Goal: Task Accomplishment & Management: Use online tool/utility

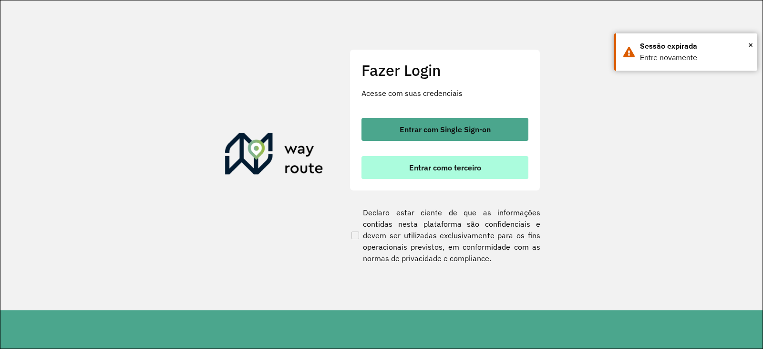
click at [434, 164] on span "Entrar como terceiro" at bounding box center [445, 168] width 72 height 8
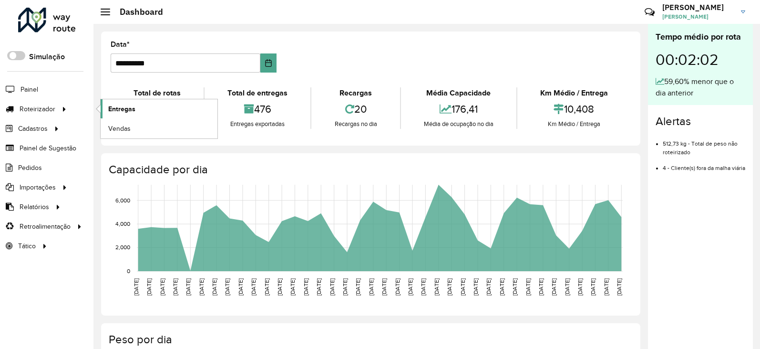
click at [124, 113] on span "Entregas" at bounding box center [121, 109] width 27 height 10
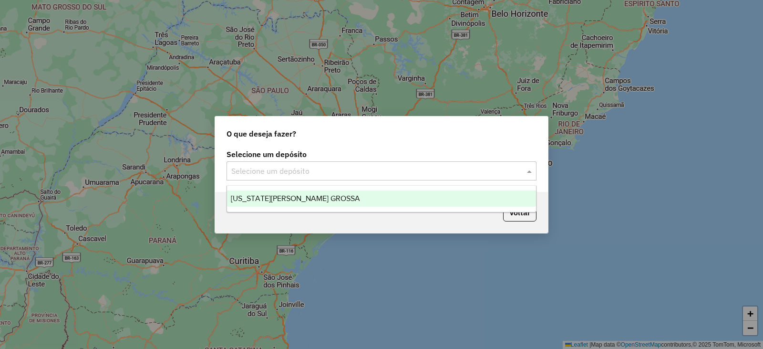
click at [399, 170] on input "text" at bounding box center [371, 170] width 281 height 11
click at [298, 200] on span "VIRGINIA PONTA GROSSA" at bounding box center [295, 198] width 129 height 8
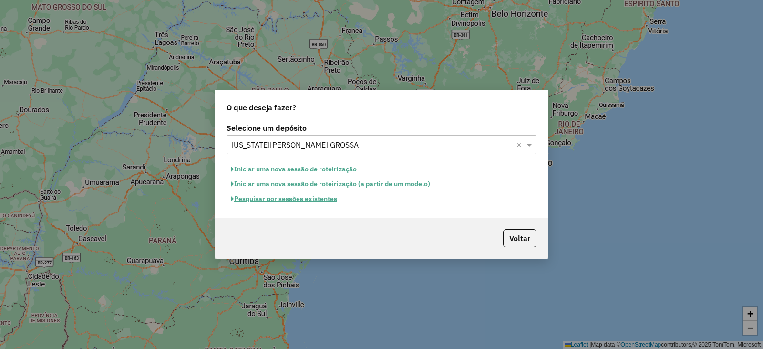
click at [288, 199] on button "Pesquisar por sessões existentes" at bounding box center [284, 198] width 115 height 15
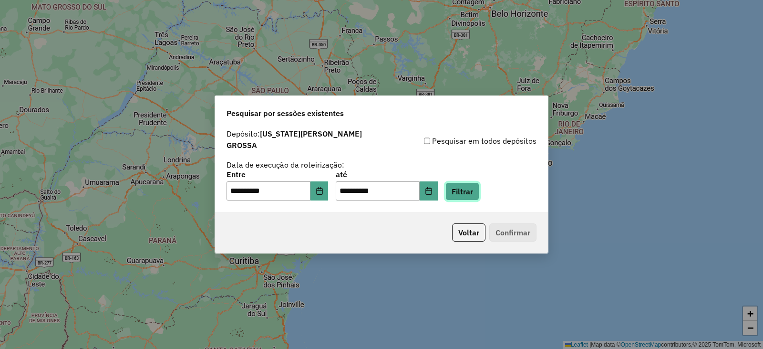
click at [473, 187] on button "Filtrar" at bounding box center [462, 191] width 34 height 18
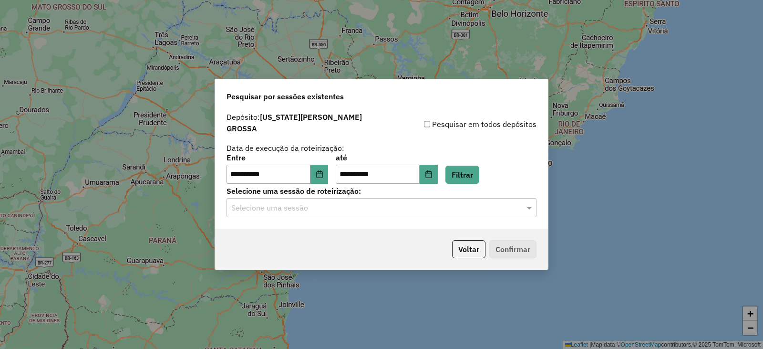
click at [316, 203] on input "text" at bounding box center [371, 207] width 281 height 11
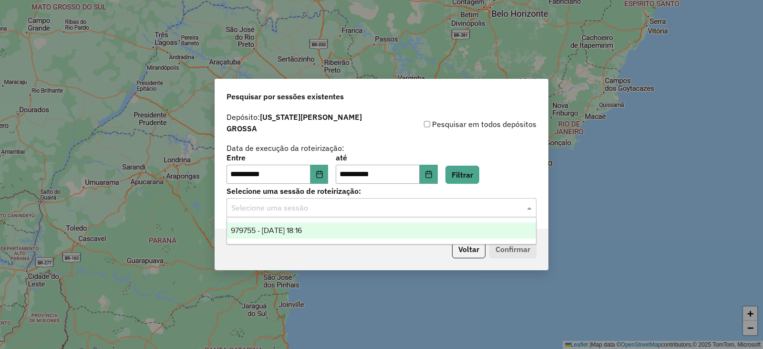
click at [289, 229] on span "979755 - 15/08/2025 18:16" at bounding box center [266, 230] width 71 height 8
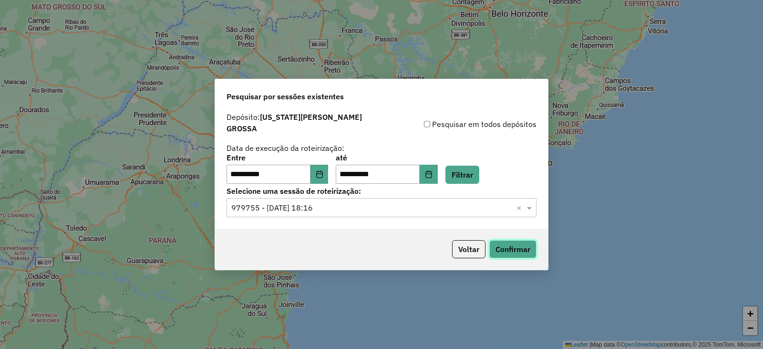
click at [531, 244] on button "Confirmar" at bounding box center [512, 249] width 47 height 18
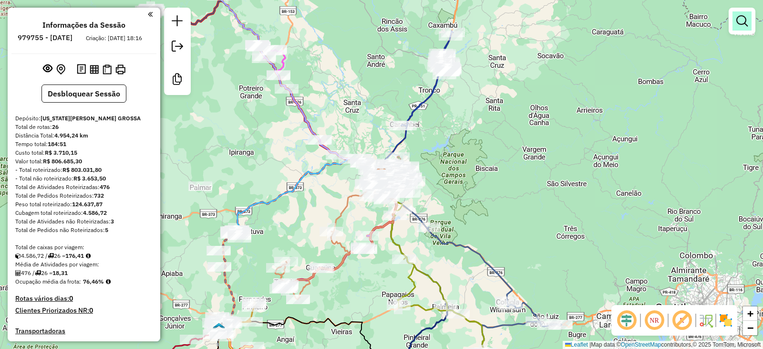
click at [740, 21] on em at bounding box center [741, 20] width 11 height 11
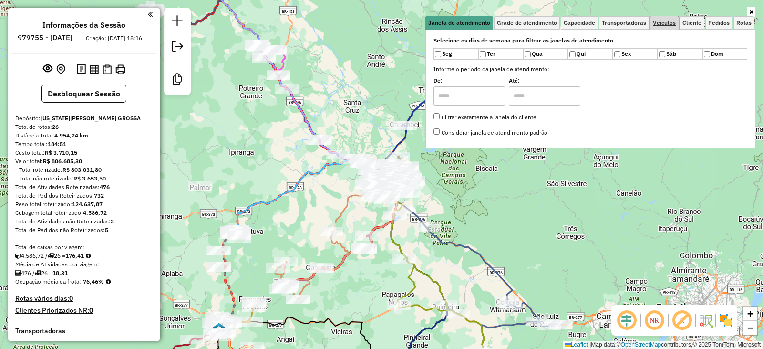
click at [666, 24] on span "Veículos" at bounding box center [664, 23] width 23 height 6
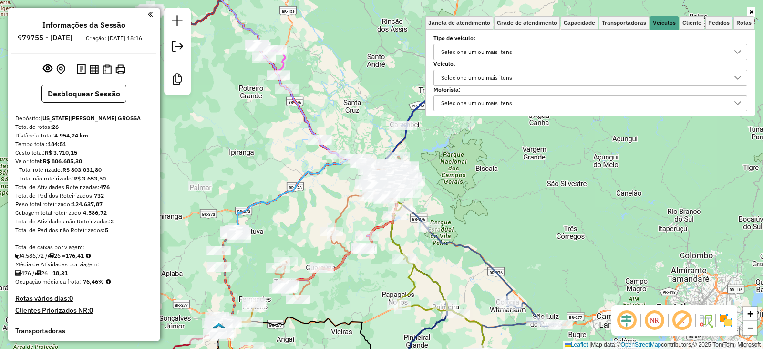
click at [481, 77] on div "Selecione um ou mais itens" at bounding box center [477, 77] width 78 height 15
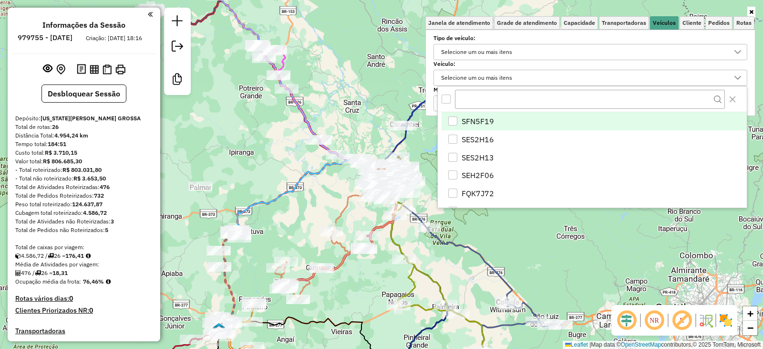
scroll to position [6, 33]
click at [695, 25] on span "Cliente" at bounding box center [691, 23] width 19 height 6
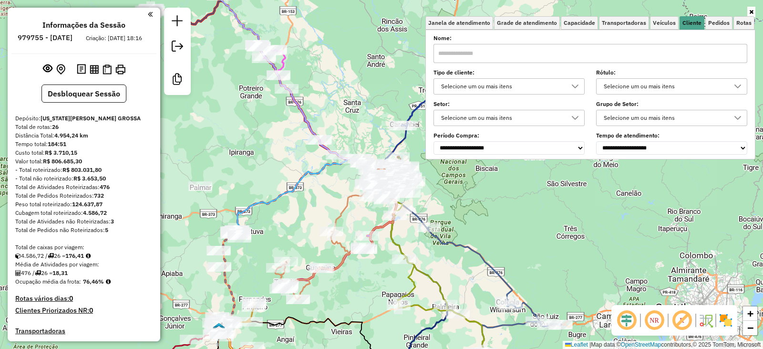
click at [475, 52] on input "text" at bounding box center [590, 53] width 314 height 19
click at [468, 56] on input "text" at bounding box center [590, 53] width 314 height 19
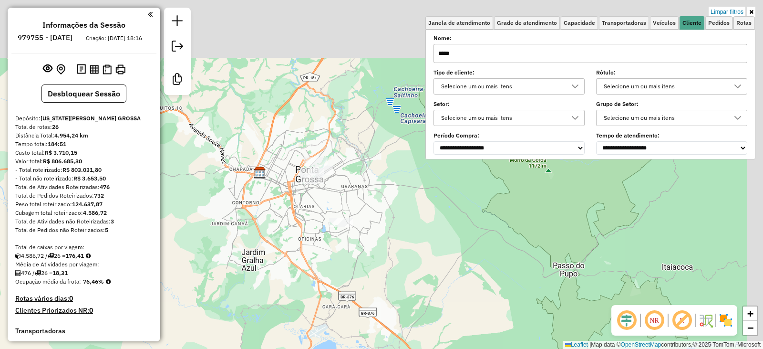
drag, startPoint x: 394, startPoint y: 166, endPoint x: 281, endPoint y: 244, distance: 136.8
click at [281, 244] on div "Limpar filtros Janela de atendimento Grade de atendimento Capacidade Transporta…" at bounding box center [381, 174] width 763 height 349
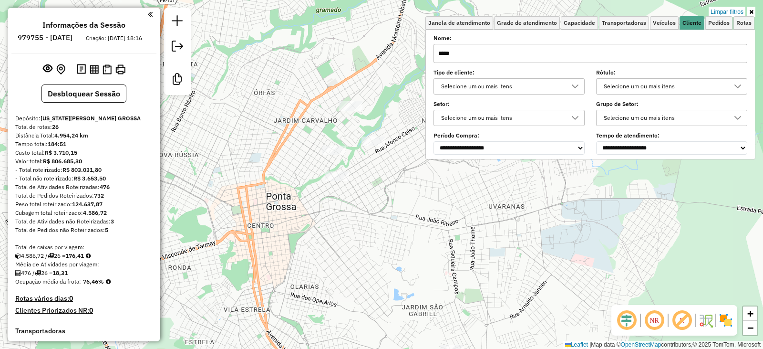
click at [417, 165] on div "Limpar filtros Janela de atendimento Grade de atendimento Capacidade Transporta…" at bounding box center [381, 174] width 763 height 349
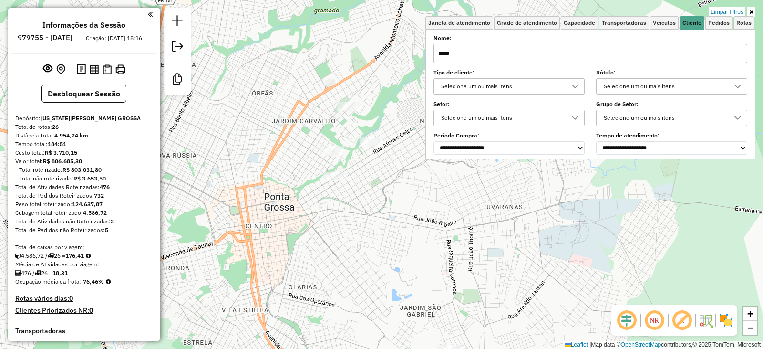
click at [409, 163] on div "Limpar filtros Janela de atendimento Grade de atendimento Capacidade Transporta…" at bounding box center [381, 174] width 763 height 349
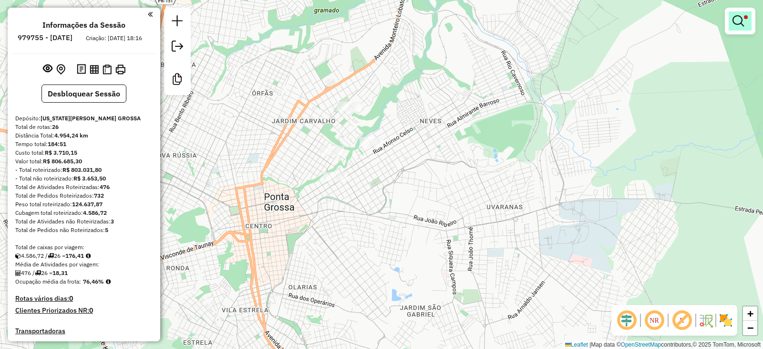
click at [742, 22] on em at bounding box center [737, 20] width 11 height 11
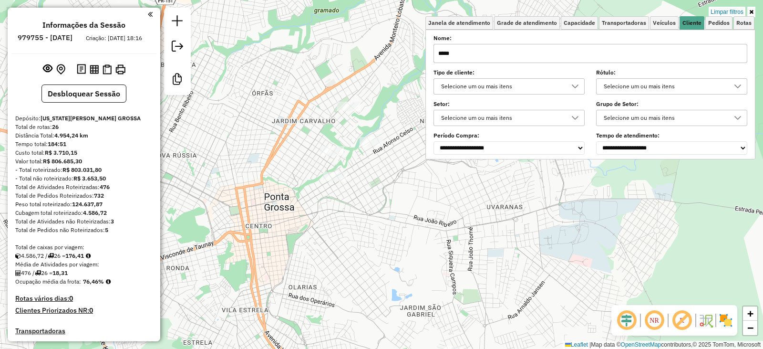
click at [500, 52] on input "*****" at bounding box center [590, 53] width 314 height 19
type input "*"
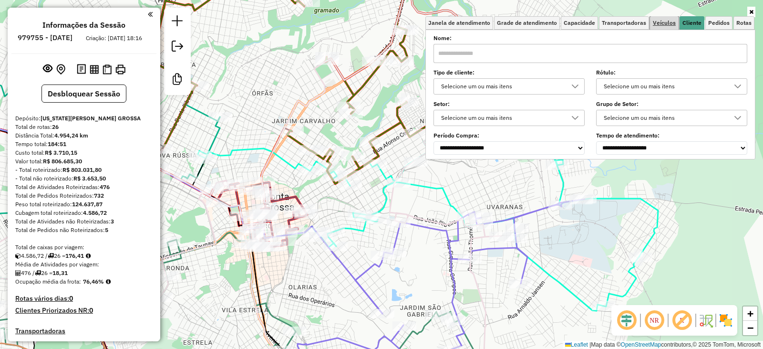
click at [668, 24] on span "Veículos" at bounding box center [664, 23] width 23 height 6
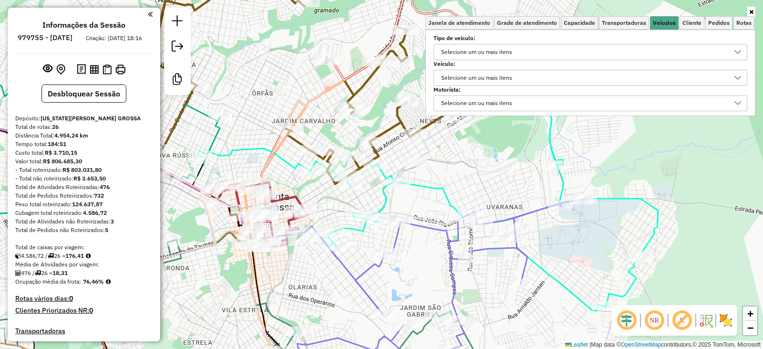
click at [467, 74] on div "Selecione um ou mais itens" at bounding box center [477, 77] width 78 height 15
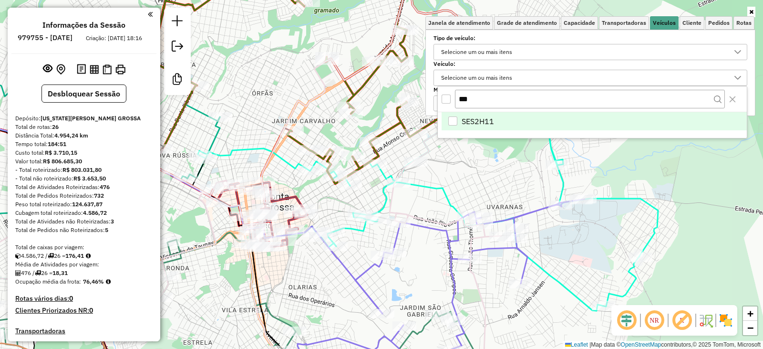
type input "***"
click at [454, 120] on div "SES2H11" at bounding box center [452, 120] width 9 height 9
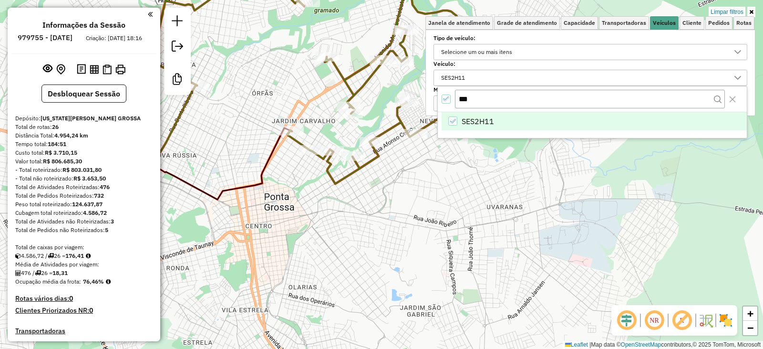
click at [459, 185] on div "Limpar filtros Janela de atendimento Grade de atendimento Capacidade Transporta…" at bounding box center [381, 174] width 763 height 349
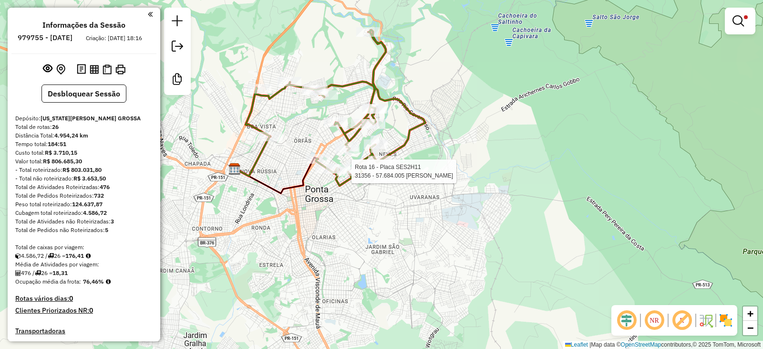
select select "**********"
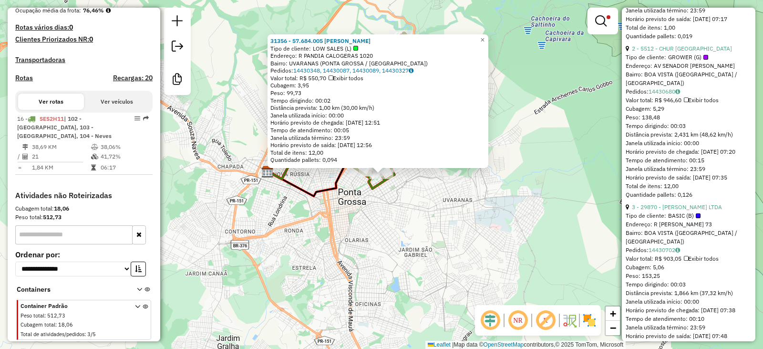
scroll to position [572, 0]
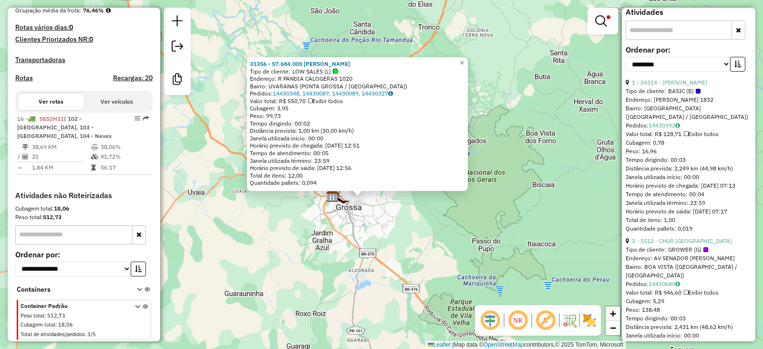
drag, startPoint x: 384, startPoint y: 237, endPoint x: 396, endPoint y: 235, distance: 12.5
click at [385, 235] on div "31356 - 57.684.005 LARISSA F Tipo de cliente: LOW SALES (L) Endereço: R PANDIA …" at bounding box center [381, 174] width 763 height 349
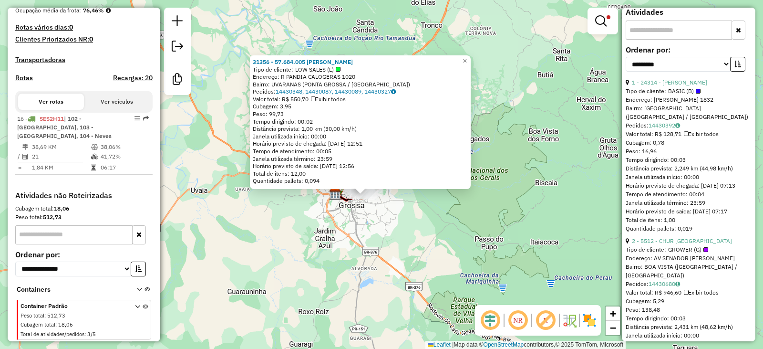
drag, startPoint x: 400, startPoint y: 223, endPoint x: 407, endPoint y: 225, distance: 6.9
click at [401, 224] on div "31356 - 57.684.005 LARISSA F Tipo de cliente: LOW SALES (L) Endereço: R PANDIA …" at bounding box center [381, 174] width 763 height 349
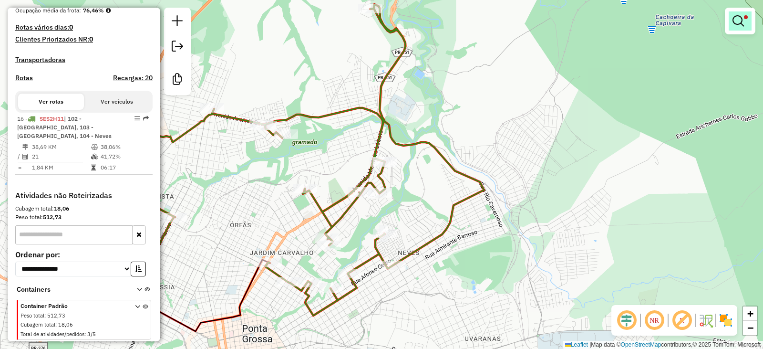
click at [730, 25] on link at bounding box center [740, 20] width 23 height 19
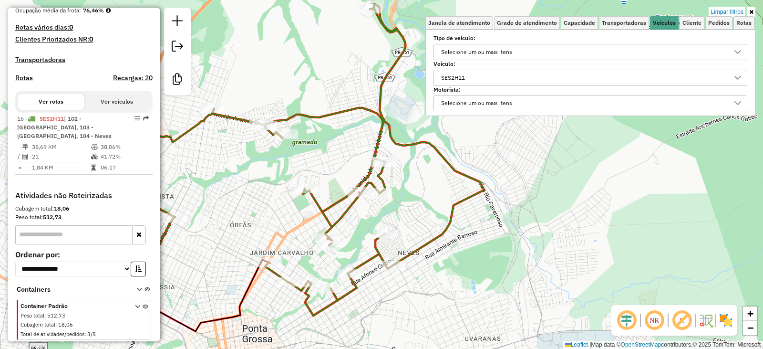
click at [468, 76] on div "SES2H11" at bounding box center [453, 77] width 31 height 15
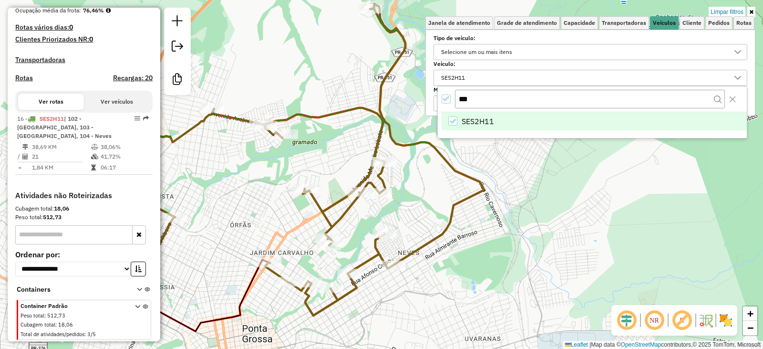
click at [447, 99] on icon "All items selected" at bounding box center [446, 98] width 7 height 7
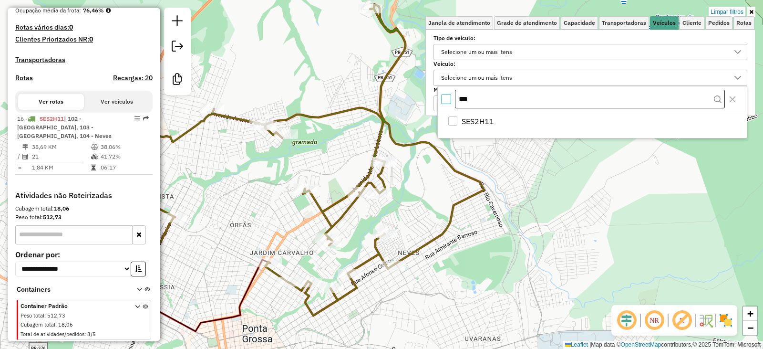
scroll to position [6, 3]
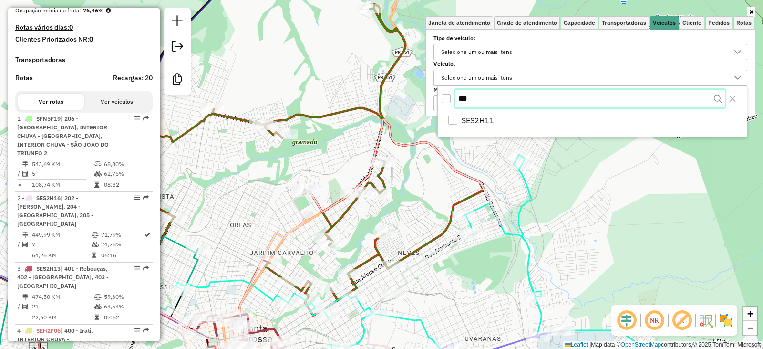
click at [475, 93] on input "***" at bounding box center [590, 99] width 270 height 18
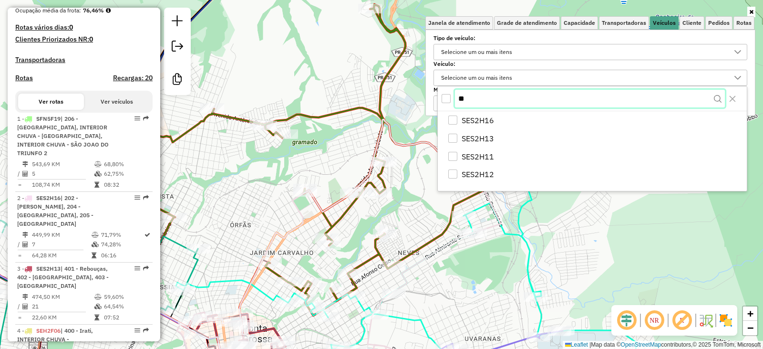
type input "*"
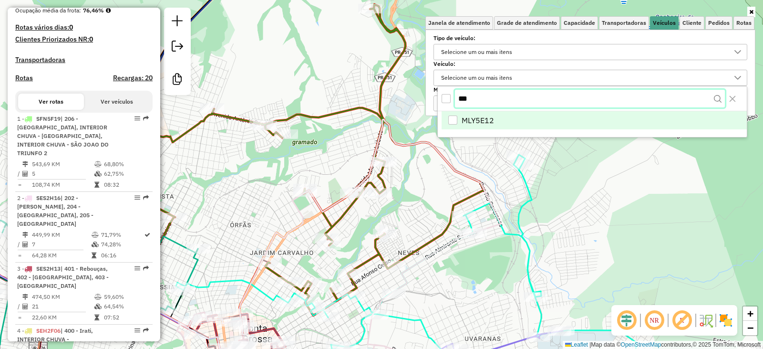
type input "***"
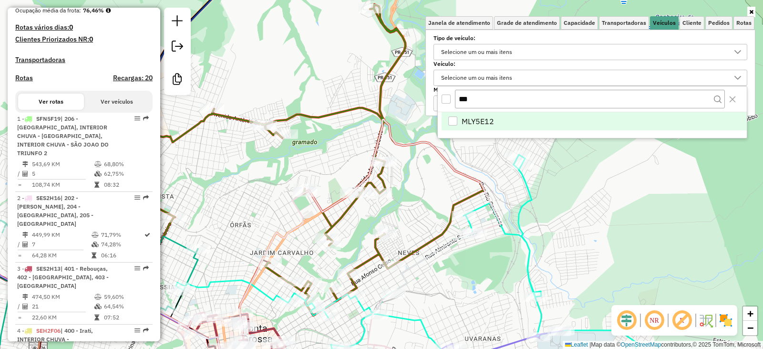
click at [458, 119] on li "MLY5E12" at bounding box center [594, 121] width 305 height 18
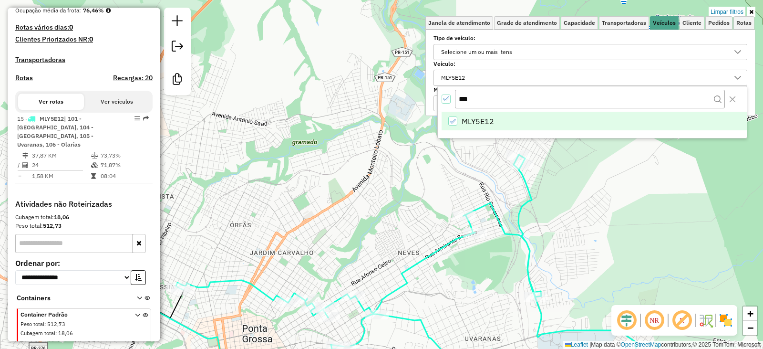
click at [439, 186] on div "Limpar filtros Janela de atendimento Grade de atendimento Capacidade Transporta…" at bounding box center [381, 174] width 763 height 349
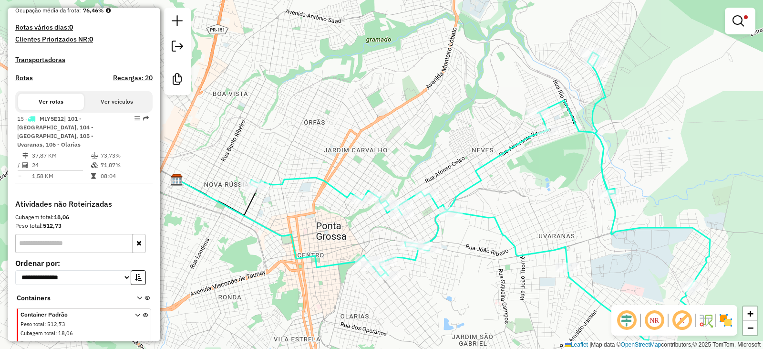
click at [609, 199] on div at bounding box center [610, 194] width 24 height 10
select select "**********"
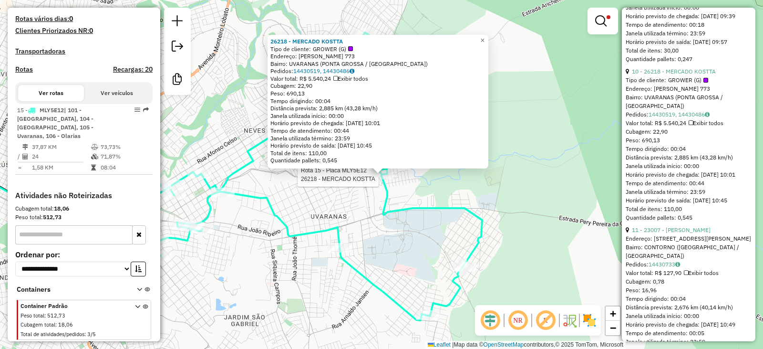
scroll to position [2051, 0]
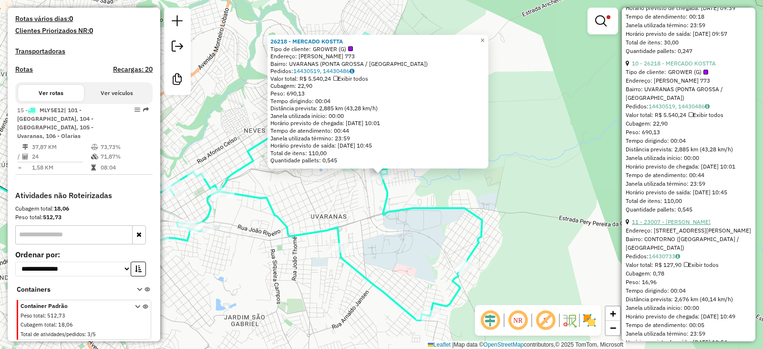
click at [666, 225] on link "11 - 23007 - SANDRA MARTA SAGAIS" at bounding box center [671, 221] width 79 height 7
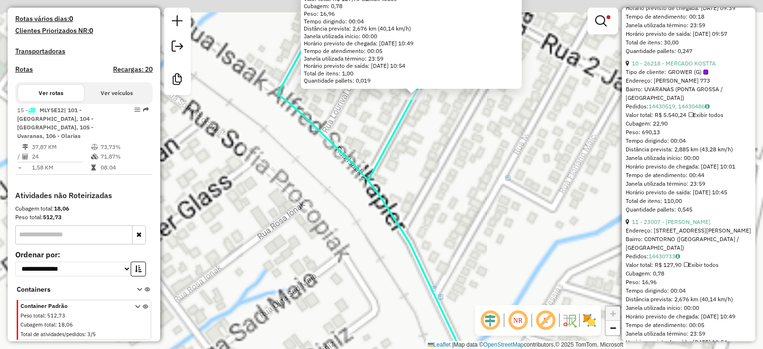
drag, startPoint x: 376, startPoint y: 194, endPoint x: 362, endPoint y: 231, distance: 39.5
click at [363, 231] on div "23007 - SANDRA MARTA SAGAIS Endereço: R R EDITH BUHNEMANN LEUTERIO 63 Bairro: C…" at bounding box center [381, 174] width 763 height 349
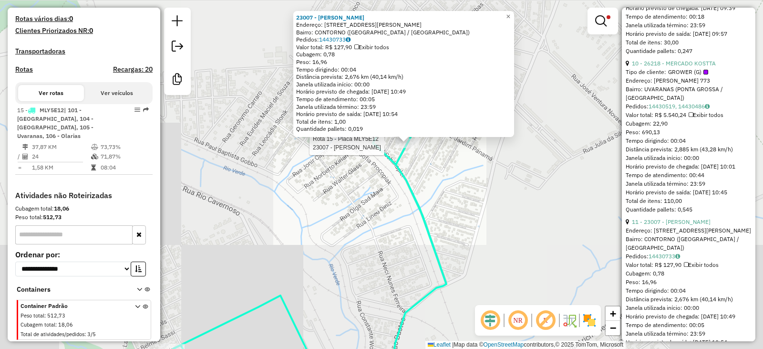
click at [421, 146] on div "Rota 15 - Placa MLY5E12 23007 - SANDRA MARTA SAGAIS 23007 - SANDRA MARTA SAGAIS…" at bounding box center [381, 174] width 763 height 349
